Goal: Use online tool/utility: Utilize a website feature to perform a specific function

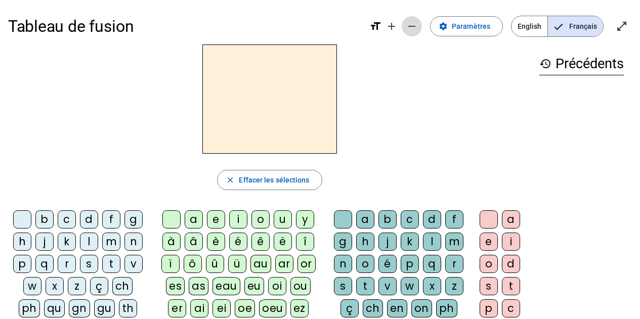
click at [413, 30] on mat-icon "remove" at bounding box center [412, 26] width 12 height 12
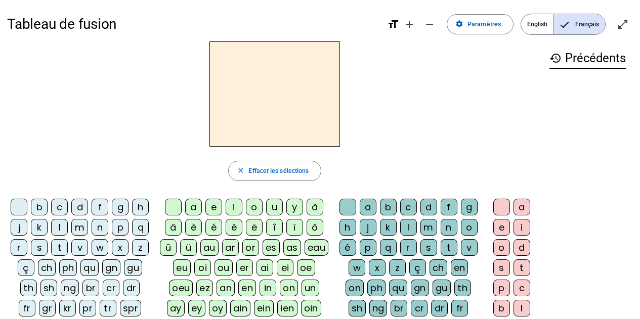
drag, startPoint x: 40, startPoint y: 252, endPoint x: 71, endPoint y: 243, distance: 32.4
click at [41, 252] on div "s" at bounding box center [39, 247] width 17 height 17
click at [273, 208] on div "u" at bounding box center [274, 207] width 17 height 17
click at [235, 209] on div "i" at bounding box center [234, 207] width 17 height 17
click at [212, 209] on div "e" at bounding box center [214, 207] width 17 height 17
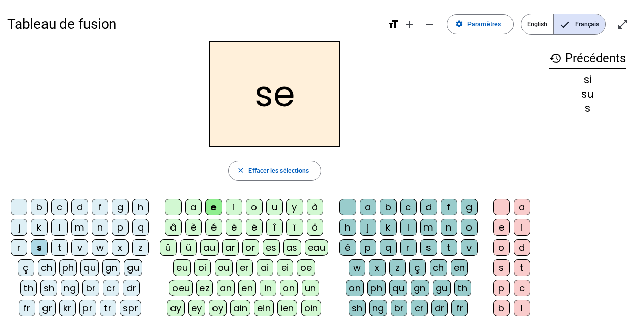
click at [199, 210] on div "a" at bounding box center [193, 207] width 17 height 17
click at [79, 248] on div "v" at bounding box center [79, 247] width 17 height 17
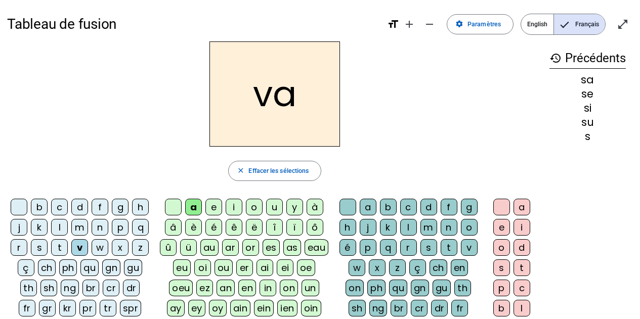
click at [426, 246] on div "s" at bounding box center [429, 247] width 17 height 17
click at [499, 230] on div "e" at bounding box center [502, 227] width 17 height 17
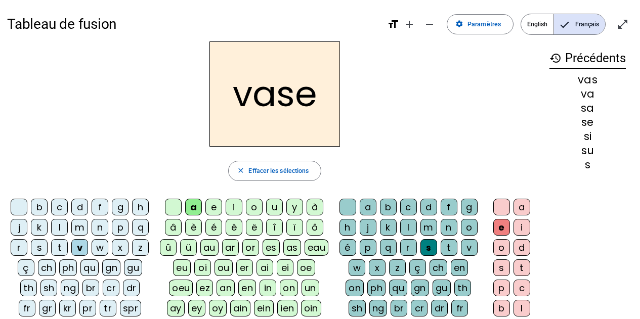
click at [57, 208] on div "c" at bounding box center [59, 207] width 17 height 17
click at [20, 229] on div "j" at bounding box center [19, 227] width 17 height 17
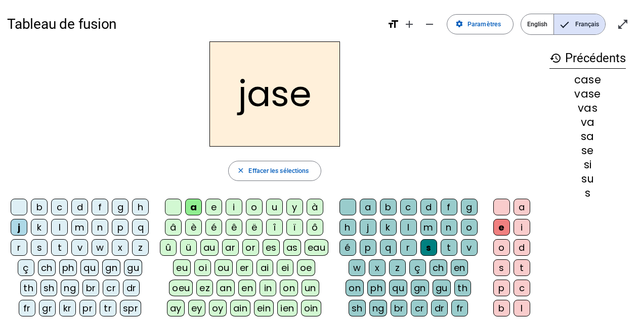
click at [40, 209] on div "b" at bounding box center [39, 207] width 17 height 17
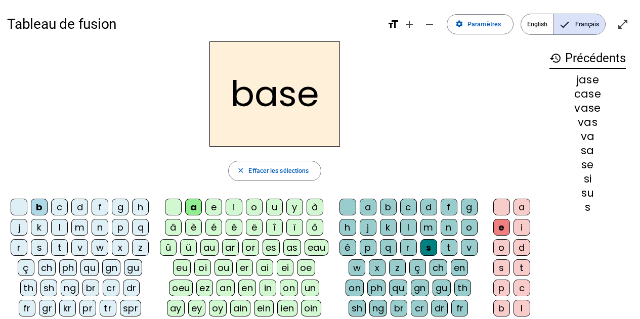
click at [240, 203] on div "i" at bounding box center [234, 207] width 17 height 17
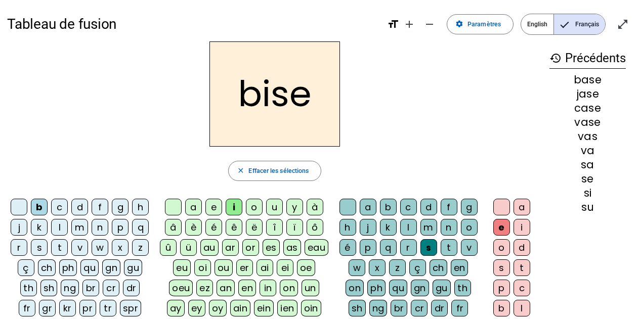
click at [78, 228] on div "m" at bounding box center [79, 227] width 17 height 17
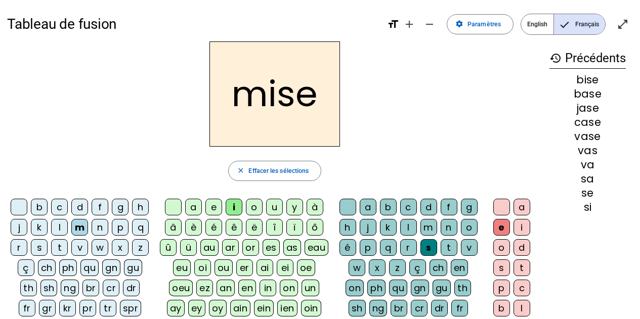
click at [56, 230] on div "l" at bounding box center [59, 227] width 17 height 17
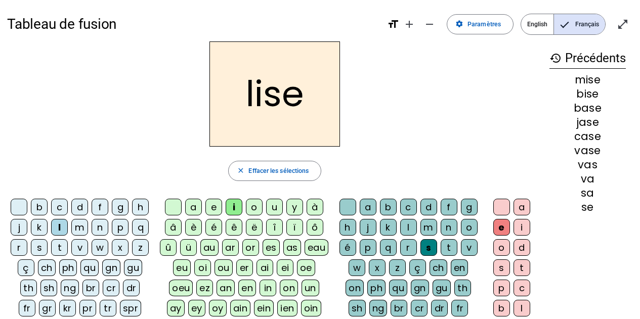
click at [81, 248] on div "v" at bounding box center [79, 247] width 17 height 17
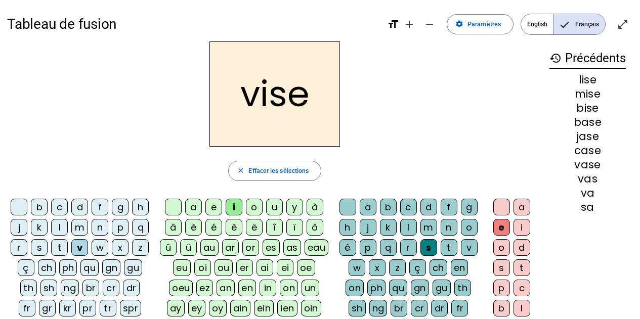
click at [431, 205] on div "d" at bounding box center [429, 207] width 17 height 17
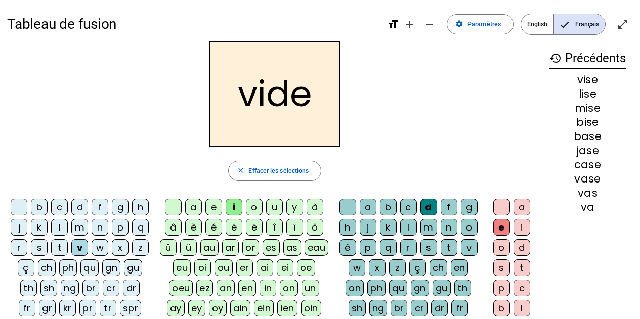
click at [23, 249] on div "r" at bounding box center [19, 247] width 17 height 17
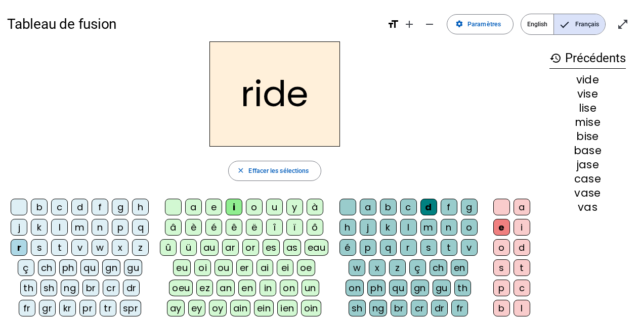
click at [276, 208] on div "u" at bounding box center [274, 207] width 17 height 17
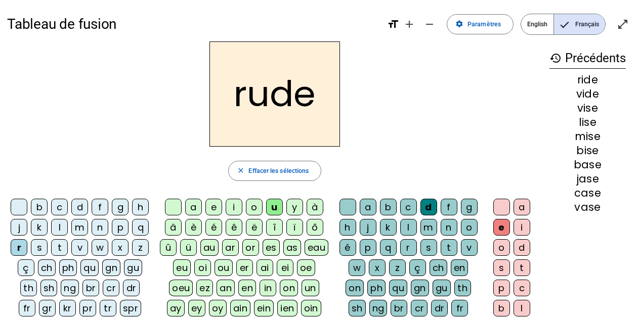
click at [198, 208] on div "a" at bounding box center [193, 207] width 17 height 17
